Goal: Information Seeking & Learning: Learn about a topic

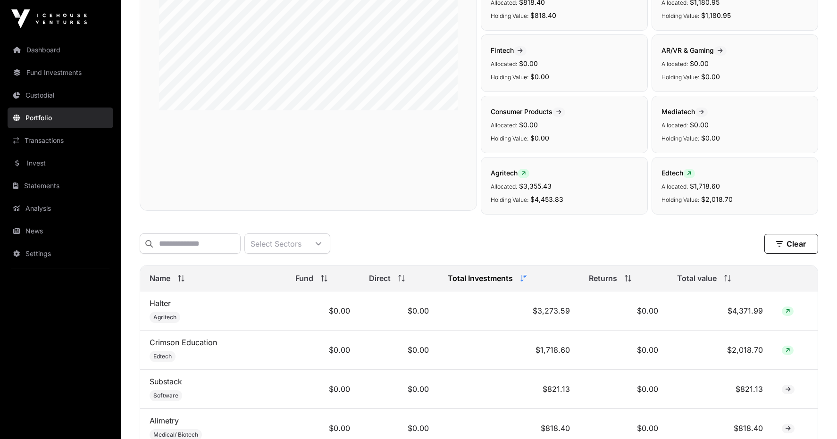
scroll to position [141, 0]
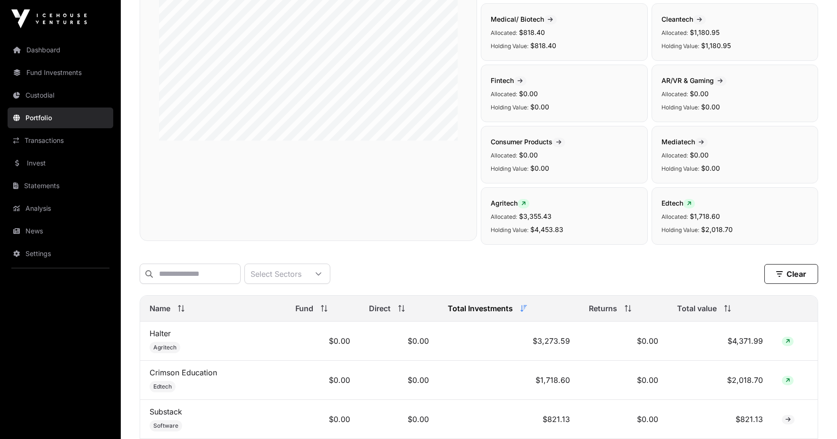
click at [48, 134] on link "Transactions" at bounding box center [61, 140] width 106 height 21
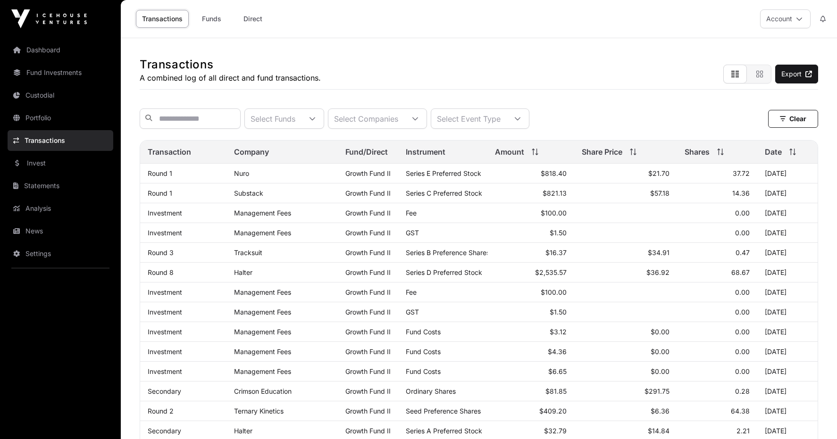
click at [51, 117] on link "Portfolio" at bounding box center [61, 118] width 106 height 21
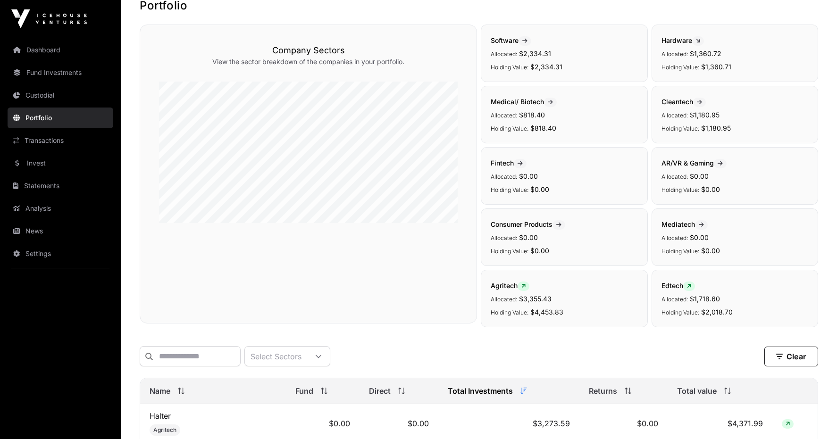
scroll to position [189, 0]
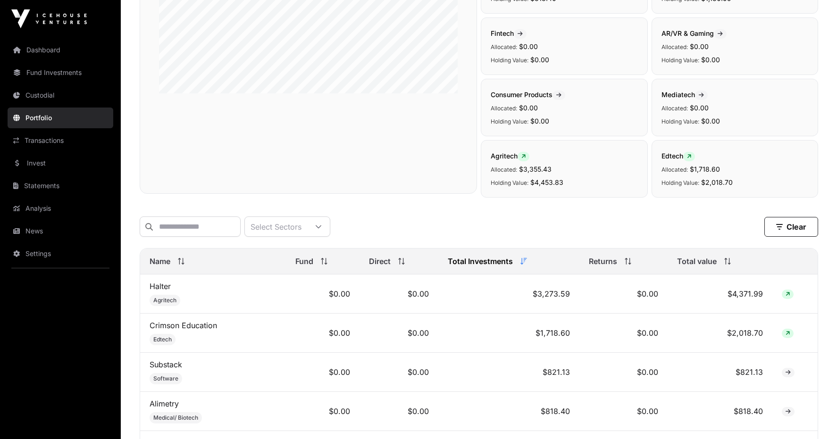
click at [184, 330] on link "Crimson Education" at bounding box center [183, 325] width 67 height 9
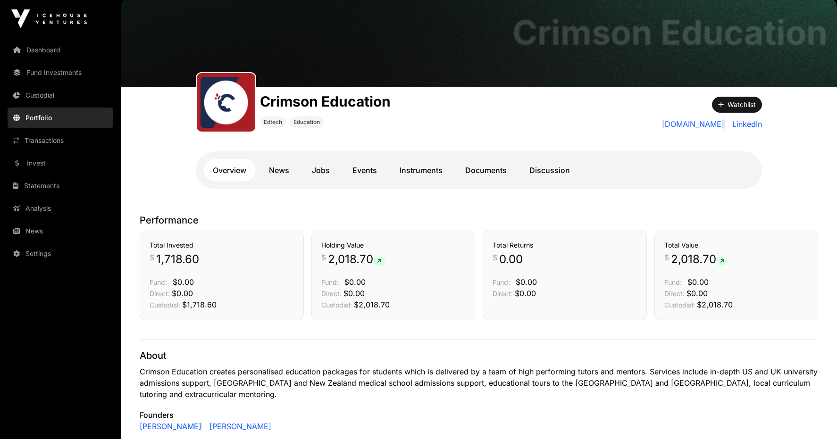
scroll to position [47, 0]
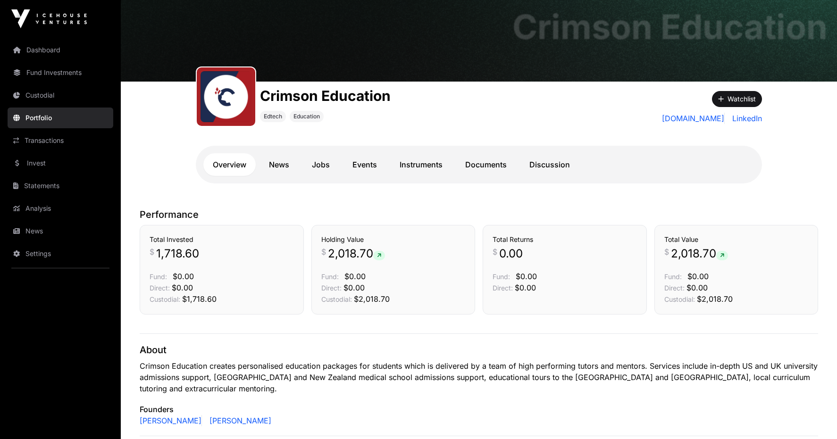
click at [286, 166] on link "News" at bounding box center [278, 164] width 39 height 23
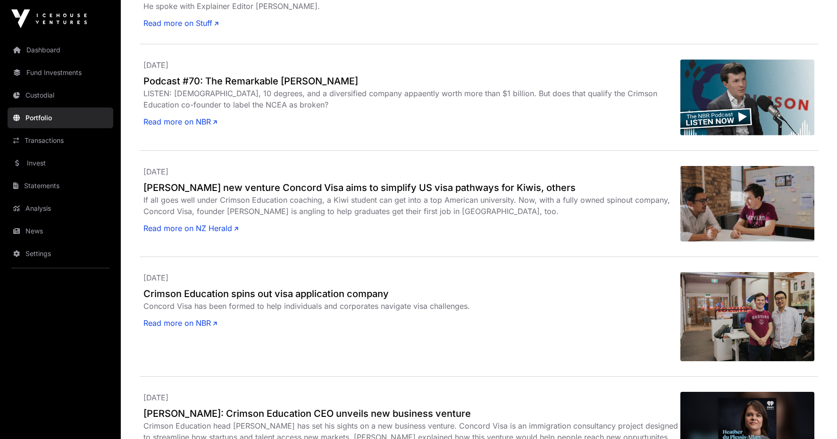
scroll to position [472, 0]
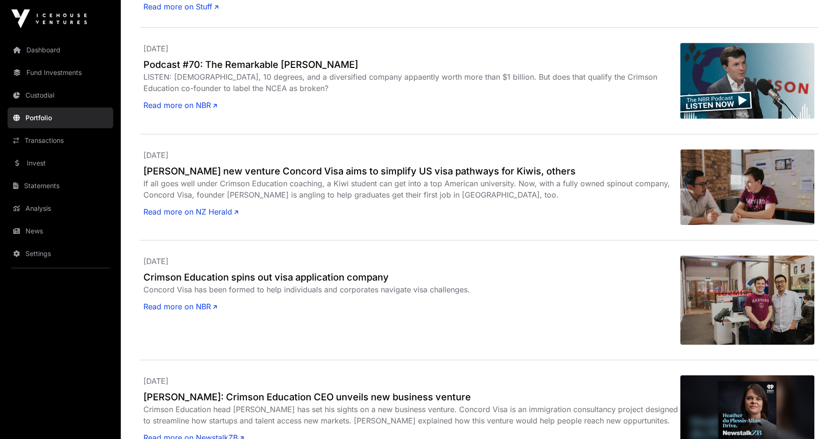
click at [197, 301] on link "Read more on NBR" at bounding box center [180, 306] width 74 height 11
